Goal: Navigation & Orientation: Find specific page/section

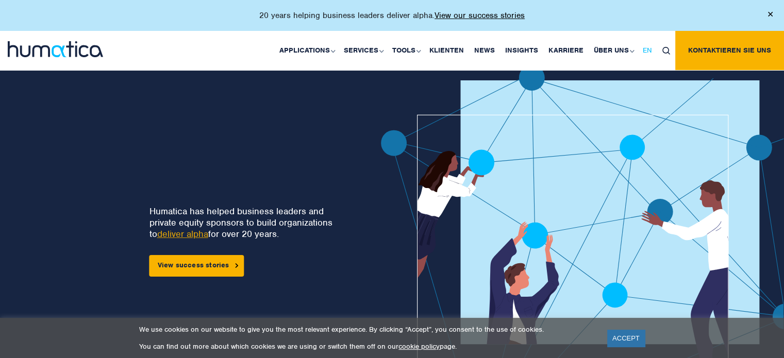
click at [649, 48] on span "EN" at bounding box center [646, 50] width 9 height 9
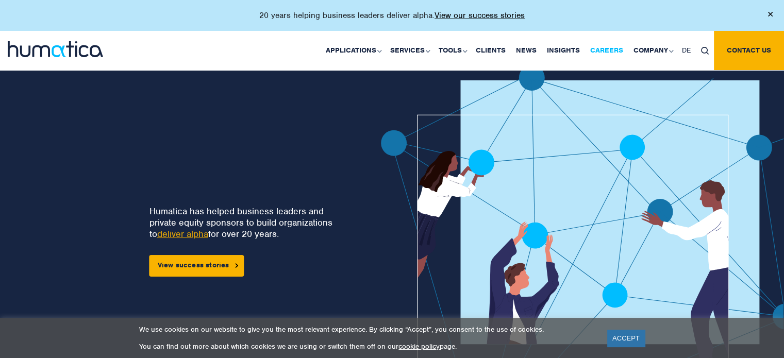
click at [611, 52] on link "Careers" at bounding box center [606, 50] width 43 height 39
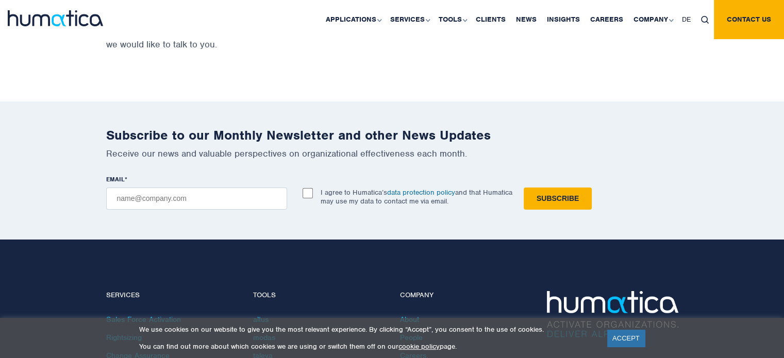
scroll to position [3559, 0]
